Goal: Use online tool/utility: Utilize a website feature to perform a specific function

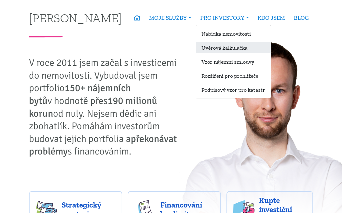
click at [230, 48] on link "Úvěrová kalkulačka" at bounding box center [233, 47] width 75 height 11
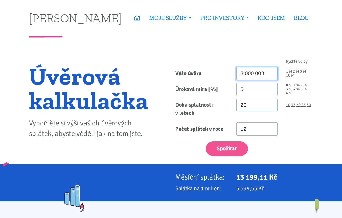
drag, startPoint x: 246, startPoint y: 70, endPoint x: 220, endPoint y: 69, distance: 25.9
click at [220, 69] on div "Výše úvěru 2 000 000 1 M 2 M 5 M 10 M" at bounding box center [244, 73] width 146 height 13
type input "3 350 000"
click at [253, 91] on input "5" at bounding box center [256, 89] width 41 height 13
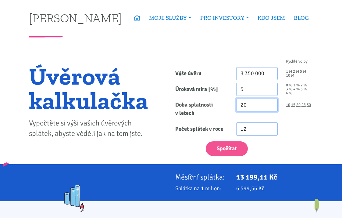
drag, startPoint x: 226, startPoint y: 101, endPoint x: 188, endPoint y: 97, distance: 37.8
click at [190, 97] on form "Rychlé volby Výše úvěru 3 350 000 1 M 2 M 5 M 10 M Úroková míra [%] 5 0 % 1 % 20" at bounding box center [244, 107] width 138 height 96
type input "30"
click at [181, 149] on div "Spočítat" at bounding box center [244, 147] width 146 height 18
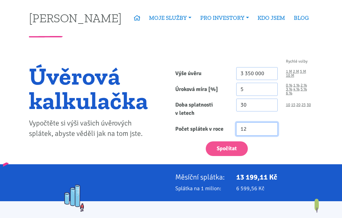
drag, startPoint x: 241, startPoint y: 124, endPoint x: 192, endPoint y: 118, distance: 49.0
click at [192, 118] on form "Rychlé volby Výše úvěru 3 350 000 1 M 2 M 5 M 10 M Úroková míra [%] 5 0 % 1 % 30" at bounding box center [244, 107] width 138 height 96
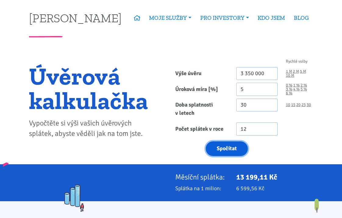
click at [235, 152] on button "Spočítat" at bounding box center [227, 148] width 42 height 15
type input "3350000"
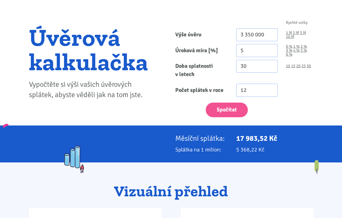
scroll to position [30, 0]
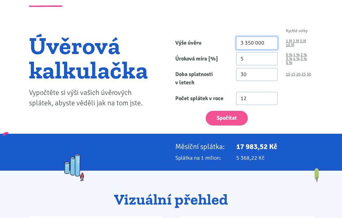
drag, startPoint x: 246, startPoint y: 42, endPoint x: 307, endPoint y: 42, distance: 61.3
click at [307, 41] on div "3 350 000 1 M 2 M 5 M 10 M" at bounding box center [274, 43] width 85 height 13
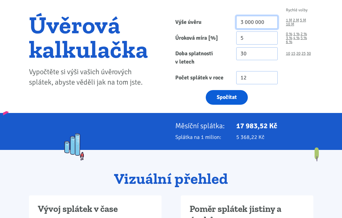
scroll to position [61, 0]
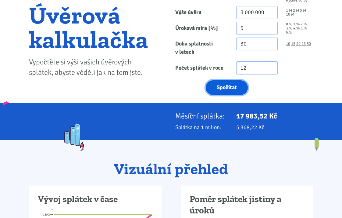
click at [235, 86] on button "Spočítat" at bounding box center [227, 87] width 42 height 15
type input "3000000"
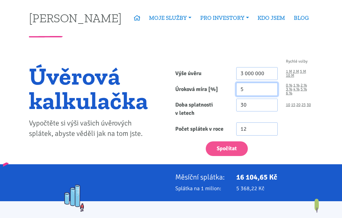
drag, startPoint x: 249, startPoint y: 89, endPoint x: 189, endPoint y: 89, distance: 60.4
click at [189, 89] on div "Úroková míra [%] 5 0 % 1 % 2 % 3 % 4 % 5 % 6 %" at bounding box center [244, 89] width 146 height 13
type input "4"
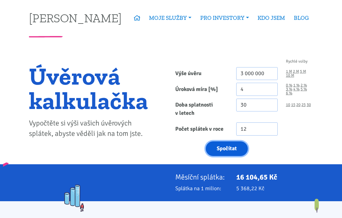
click at [229, 145] on button "Spočítat" at bounding box center [227, 148] width 42 height 15
type input "3000000"
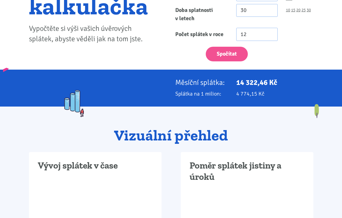
scroll to position [122, 0]
